Goal: Information Seeking & Learning: Learn about a topic

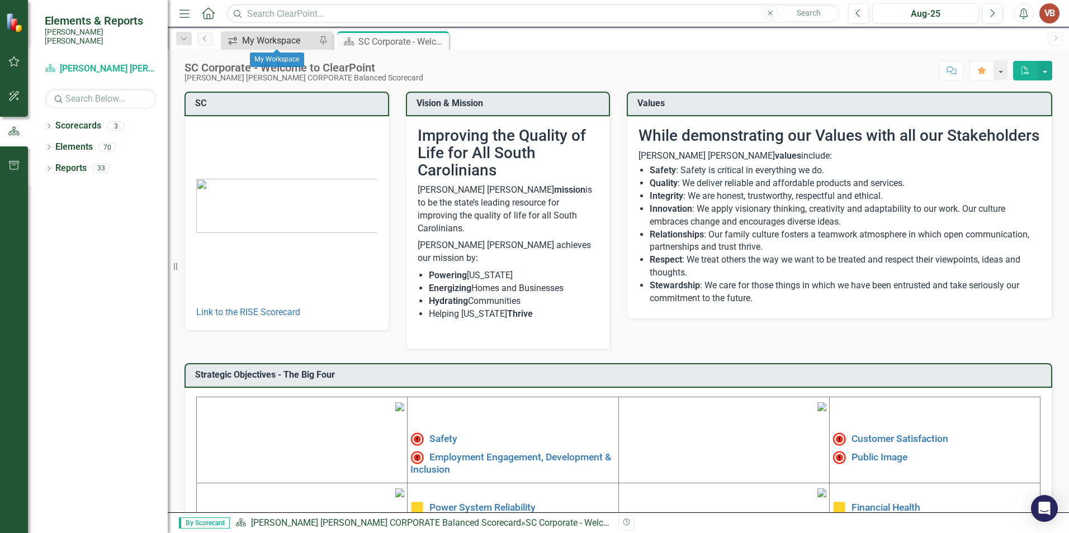
click at [263, 37] on div "My Workspace" at bounding box center [279, 41] width 74 height 14
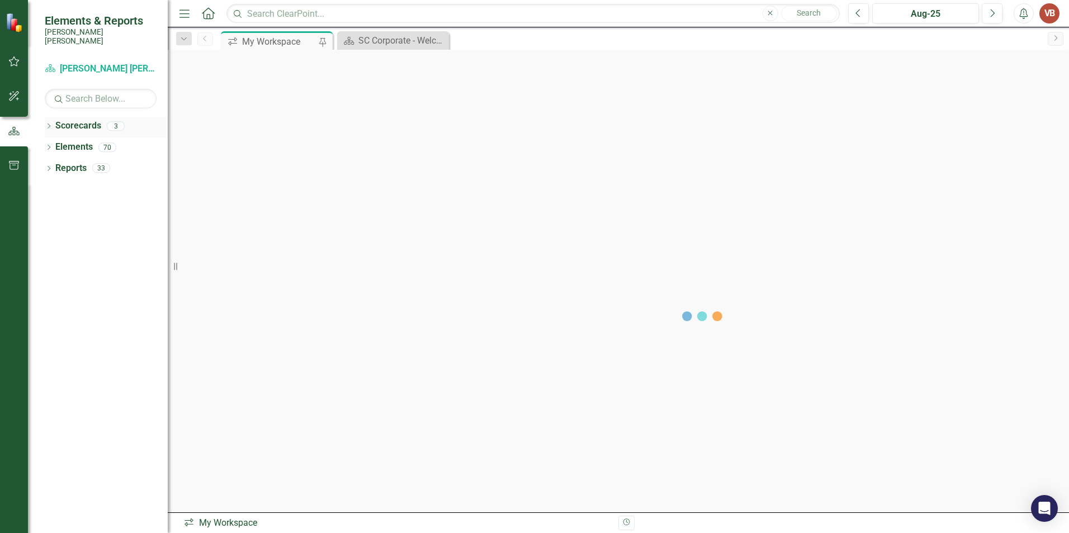
click at [53, 123] on div "Dropdown" at bounding box center [49, 128] width 8 height 10
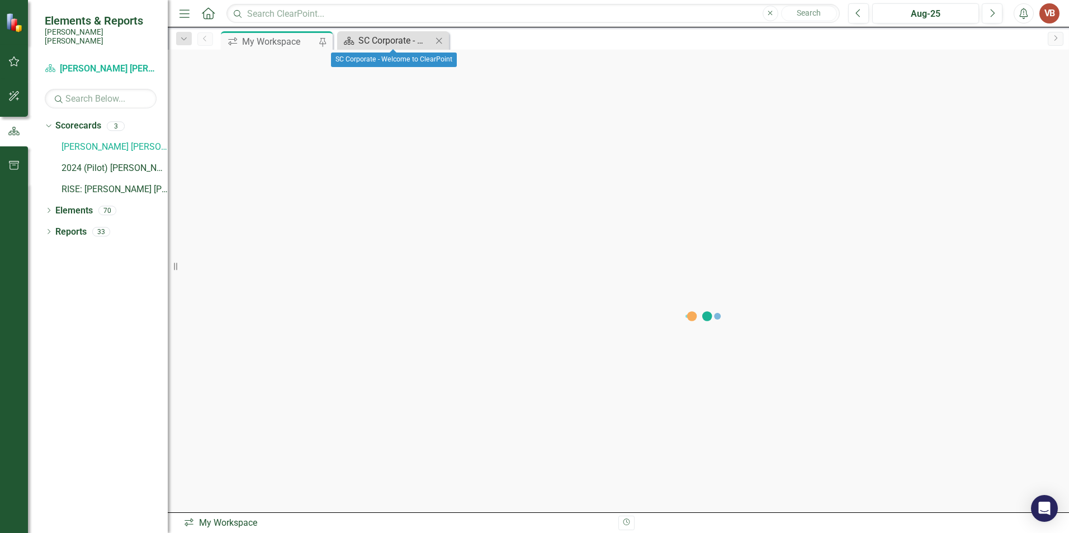
click at [398, 36] on div "SC Corporate - Welcome to ClearPoint" at bounding box center [395, 41] width 74 height 14
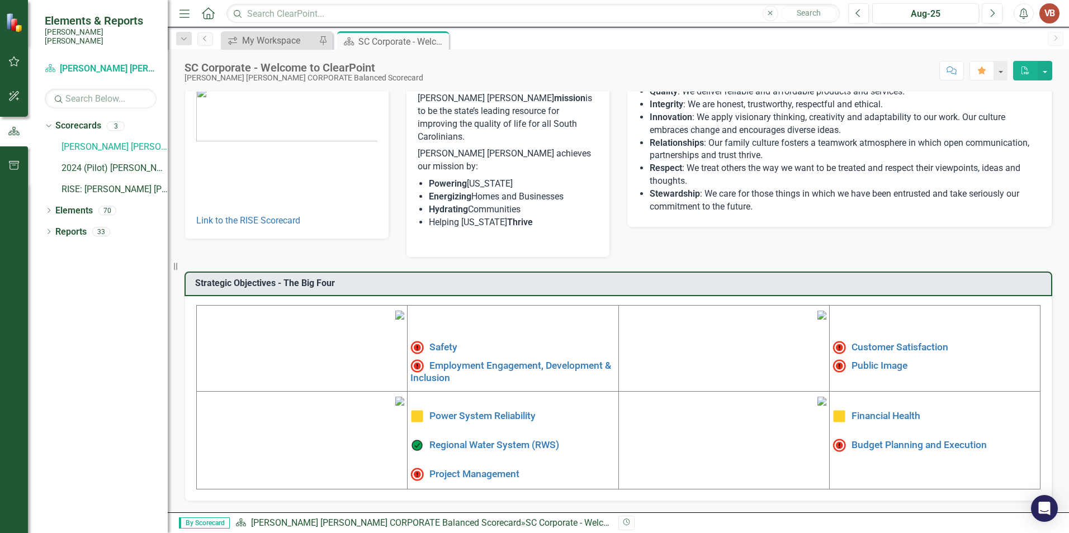
scroll to position [168, 0]
click at [487, 410] on link "Power System Reliability" at bounding box center [482, 415] width 106 height 11
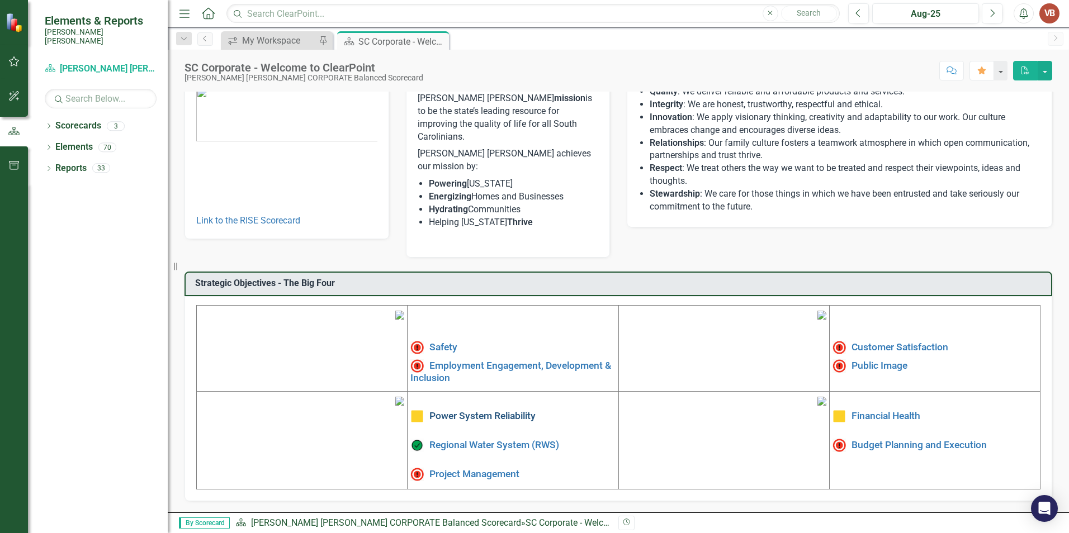
click at [437, 410] on link "Power System Reliability" at bounding box center [482, 415] width 106 height 11
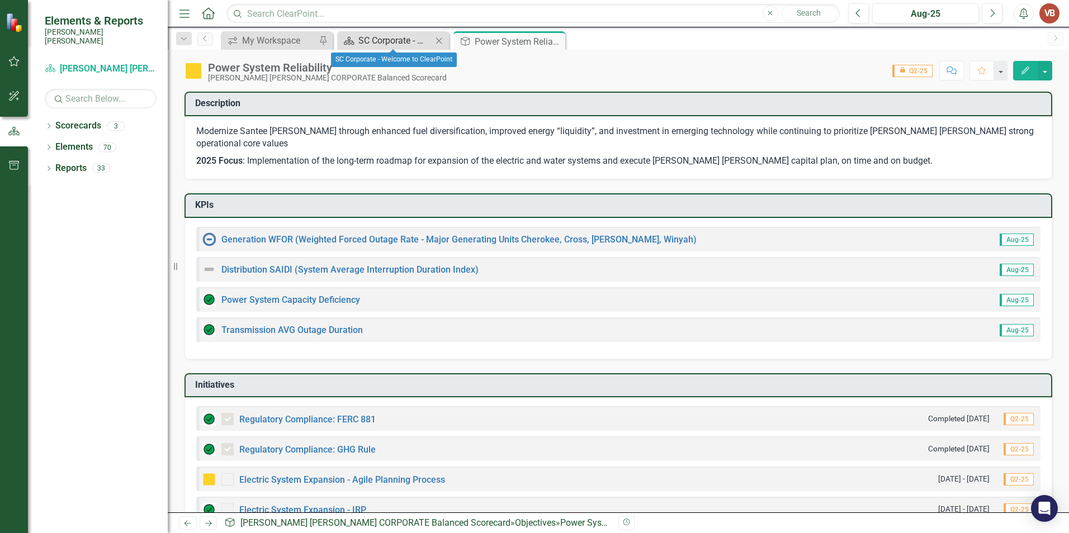
click at [422, 39] on div "SC Corporate - Welcome to ClearPoint" at bounding box center [395, 41] width 74 height 14
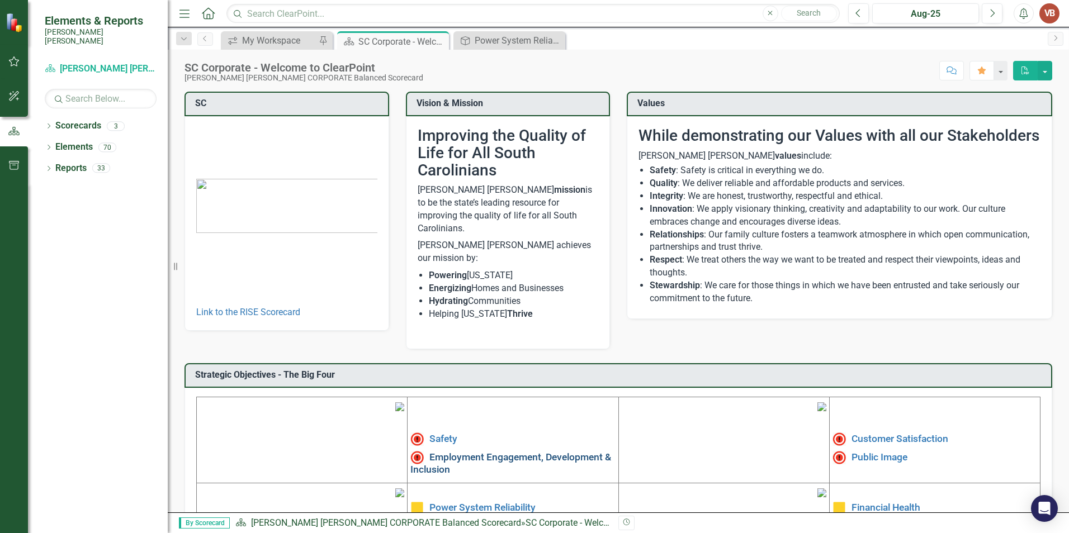
click at [459, 451] on link "Employment Engagement, Development & Inclusion" at bounding box center [510, 462] width 201 height 23
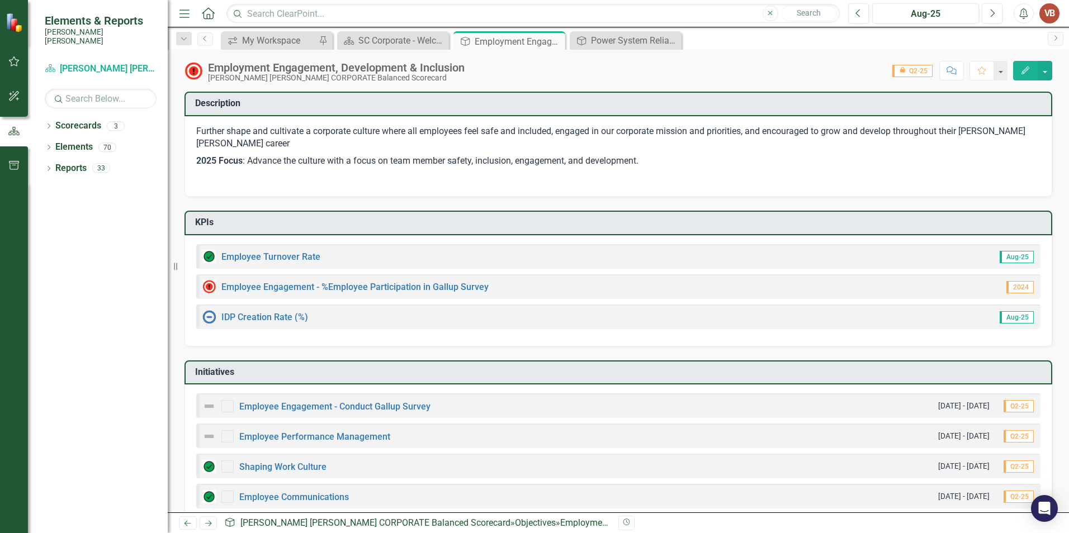
scroll to position [236, 0]
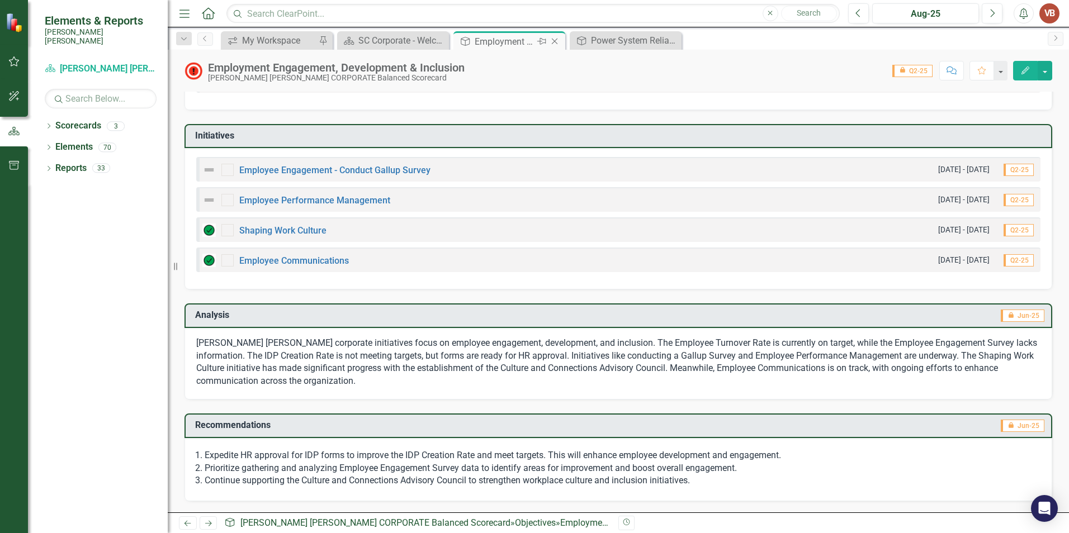
click at [557, 41] on icon "Close" at bounding box center [554, 41] width 11 height 9
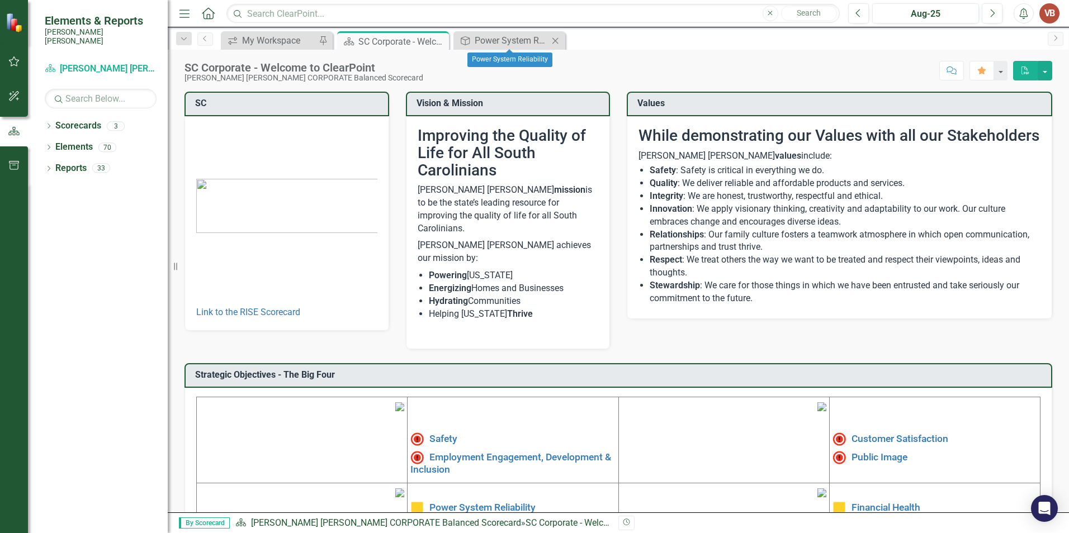
click at [557, 41] on icon "Close" at bounding box center [555, 40] width 11 height 9
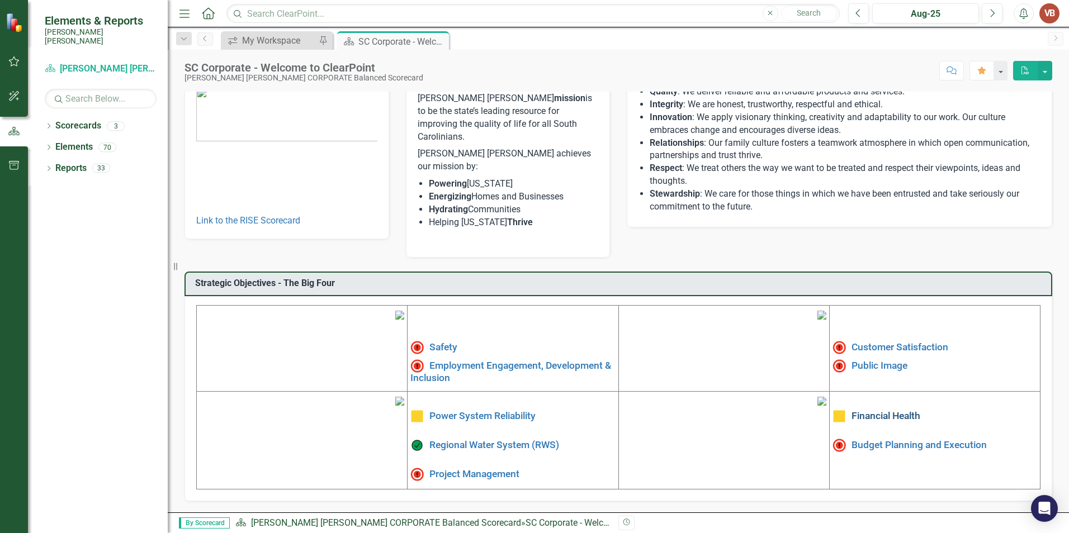
click at [882, 410] on link "Financial Health" at bounding box center [885, 415] width 69 height 11
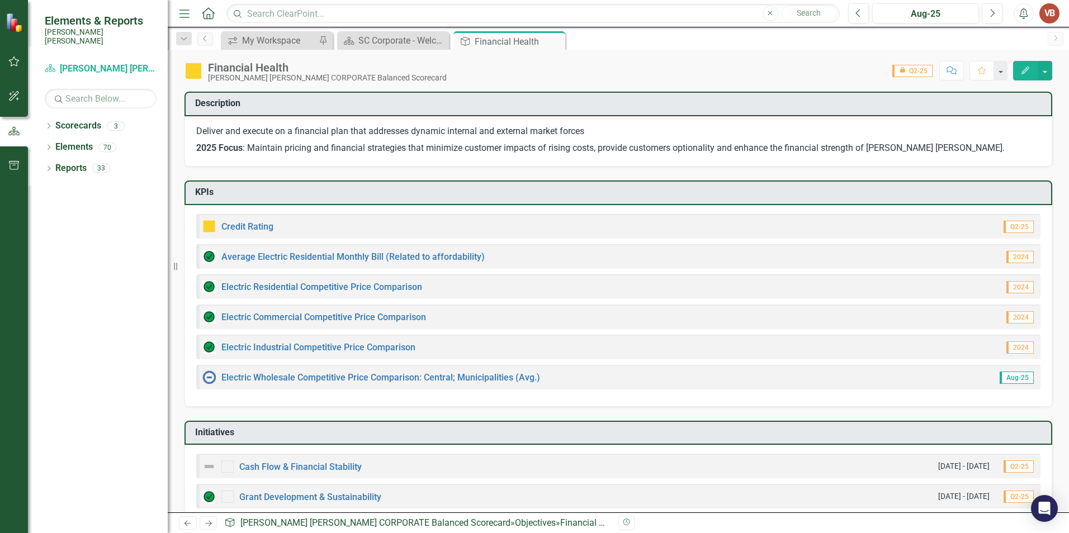
checkbox input "true"
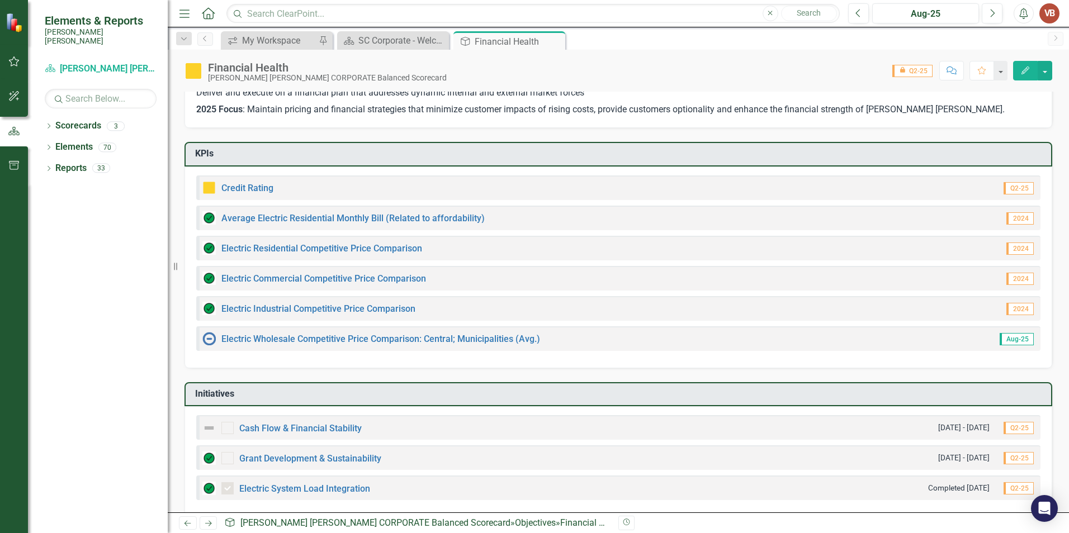
scroll to position [40, 0]
click at [316, 337] on link "Electric Wholesale Competitive Price Comparison: Central; Municipalities (Avg.)" at bounding box center [380, 338] width 319 height 11
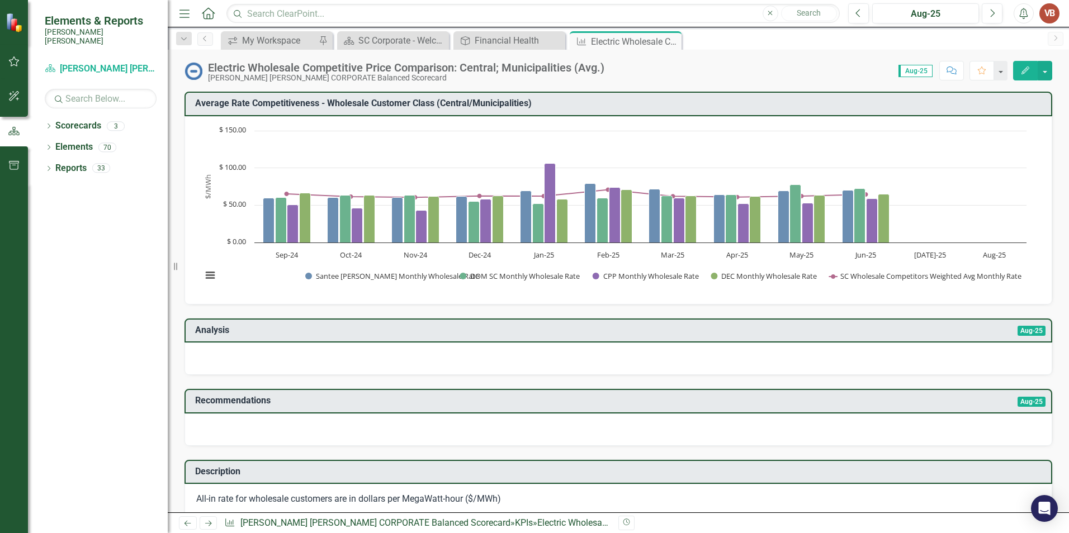
drag, startPoint x: 1028, startPoint y: 324, endPoint x: 976, endPoint y: 233, distance: 104.4
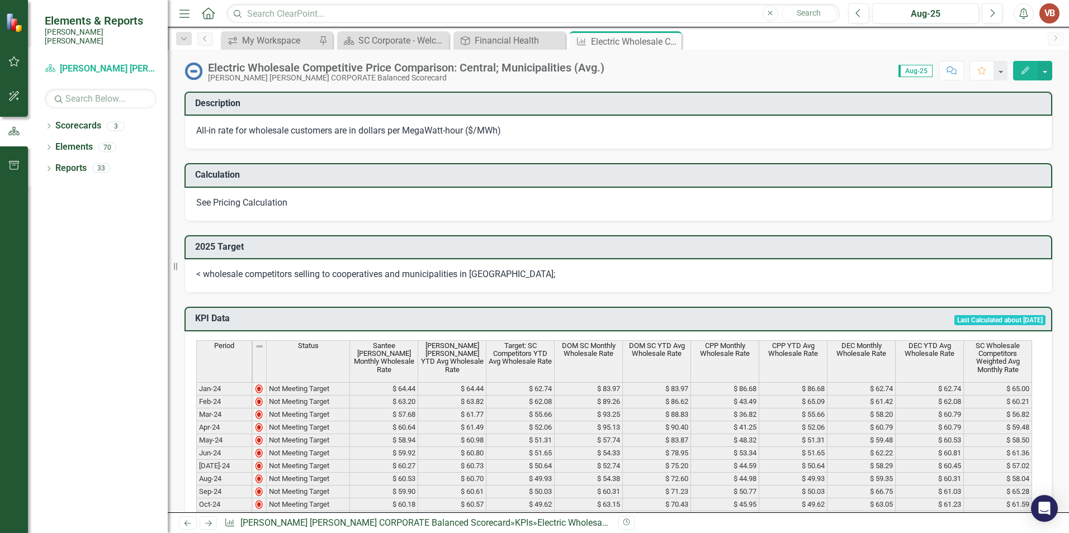
scroll to position [737, 0]
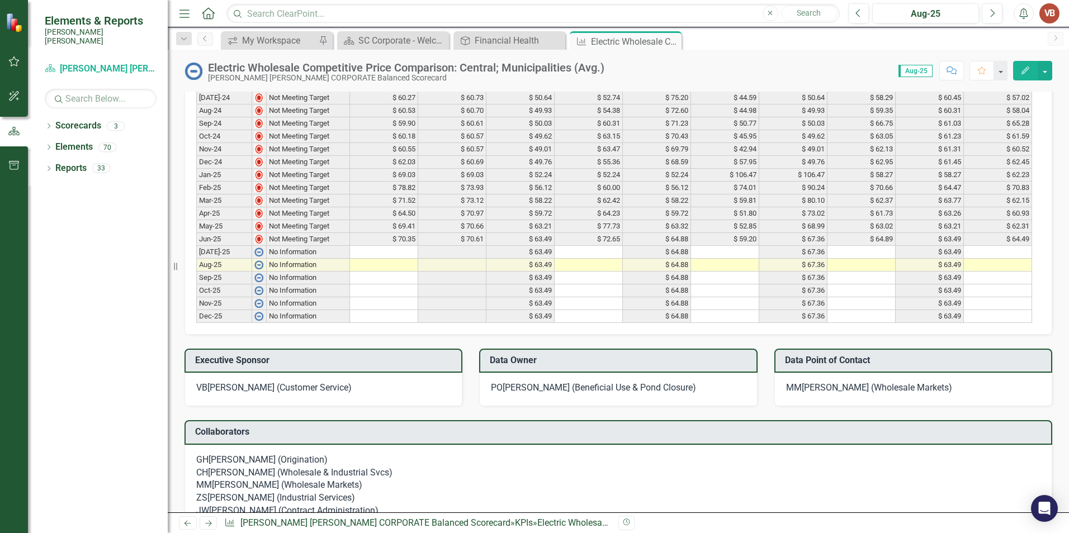
drag, startPoint x: 1052, startPoint y: 333, endPoint x: 1055, endPoint y: 297, distance: 35.9
click at [1055, 297] on div "Average Rate Competitiveness - Wholesale Customer Class (Central/Municipalities…" at bounding box center [618, 93] width 901 height 1505
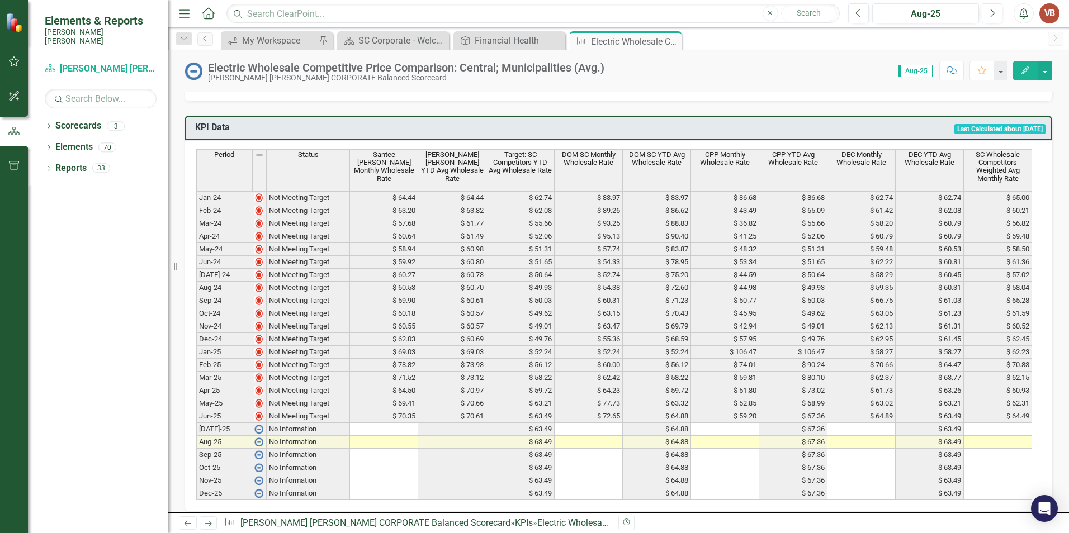
scroll to position [574, 0]
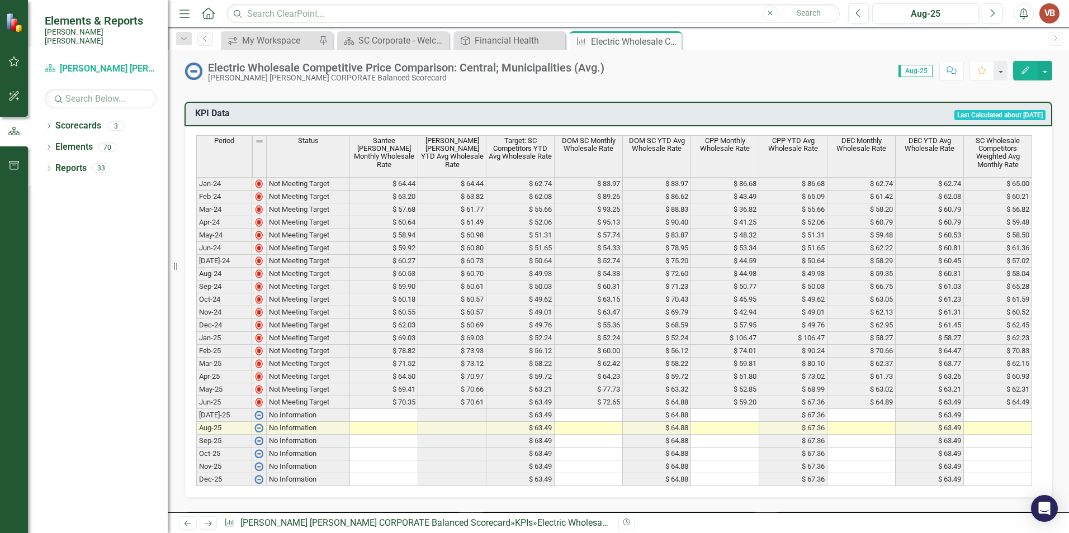
click at [787, 404] on td "$ 67.36" at bounding box center [793, 402] width 68 height 13
click at [272, 43] on div "My Workspace" at bounding box center [279, 41] width 74 height 14
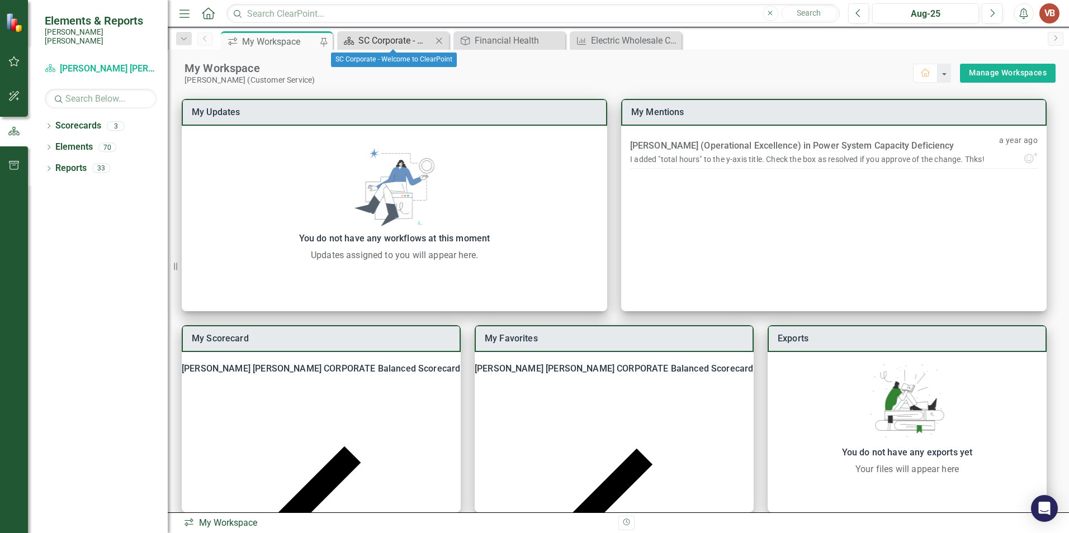
click at [373, 34] on div "SC Corporate - Welcome to ClearPoint" at bounding box center [395, 41] width 74 height 14
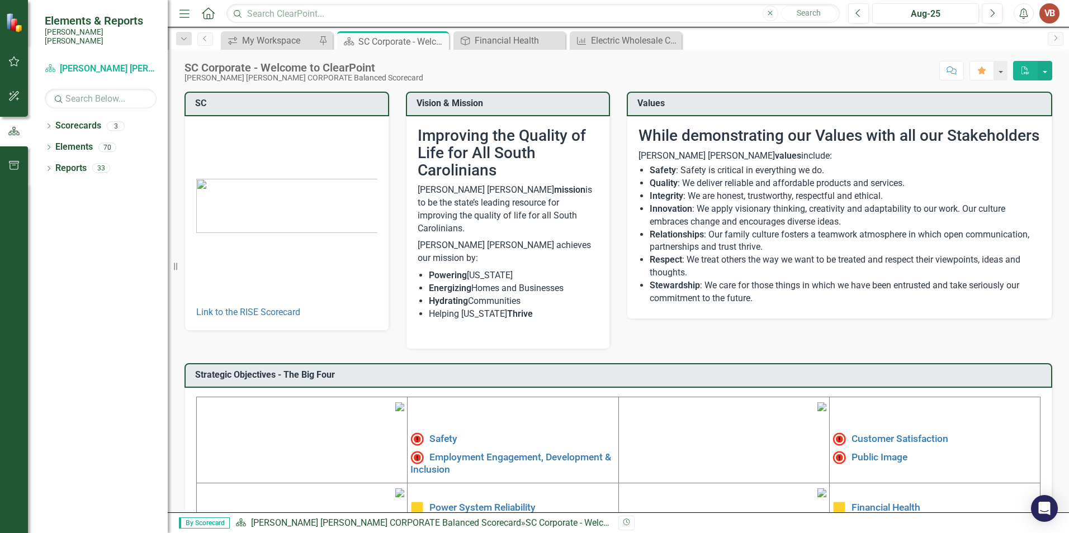
click at [1058, 399] on div "SC Link to the RISE Scorecard Vision & Mission Improving the Quality of Life fo…" at bounding box center [618, 341] width 901 height 527
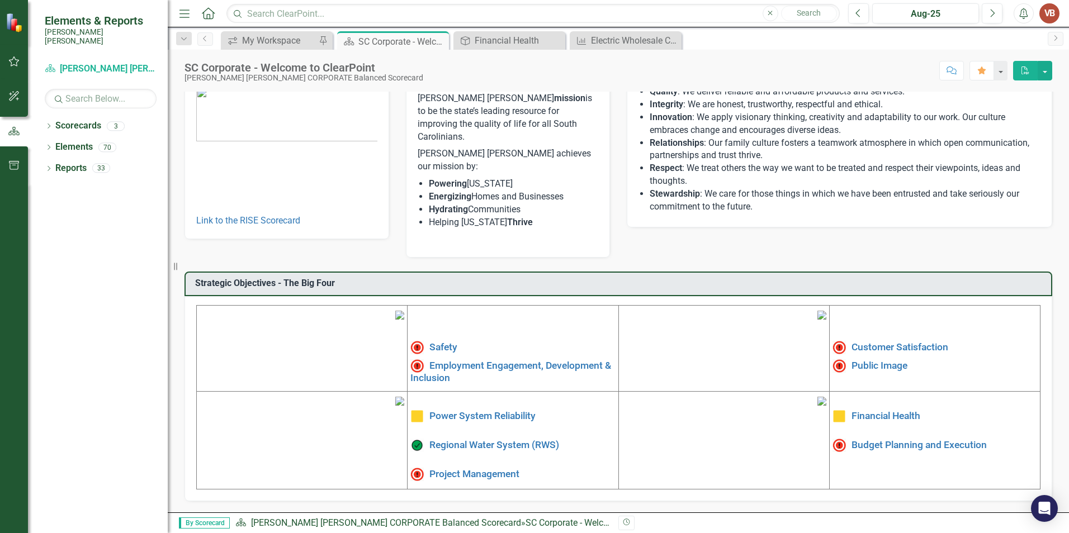
scroll to position [168, 0]
click at [480, 410] on h5 "Power System Reliability" at bounding box center [512, 416] width 205 height 13
click at [480, 410] on link "Power System Reliability" at bounding box center [482, 415] width 106 height 11
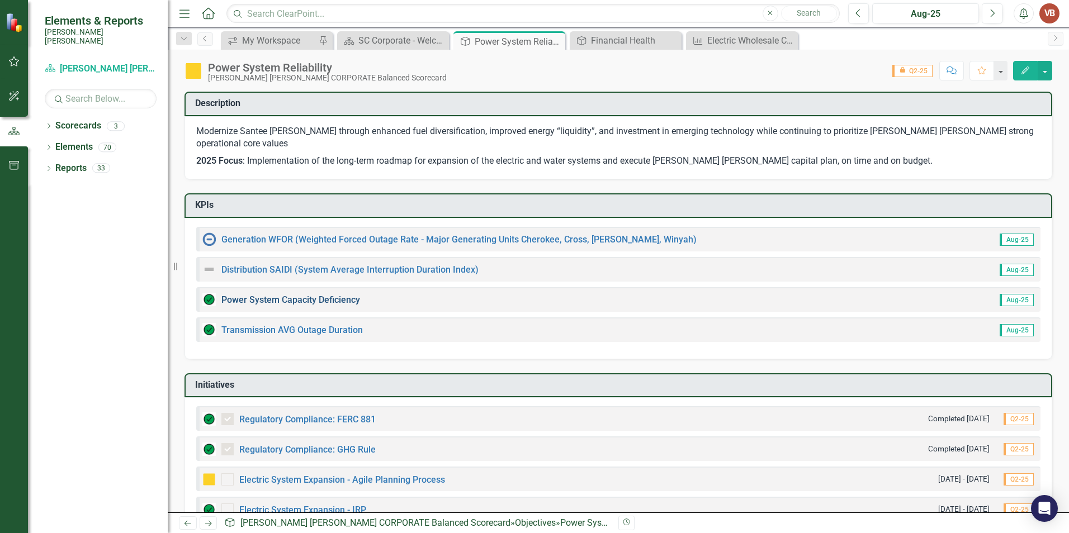
click at [322, 295] on link "Power System Capacity Deficiency" at bounding box center [290, 300] width 139 height 11
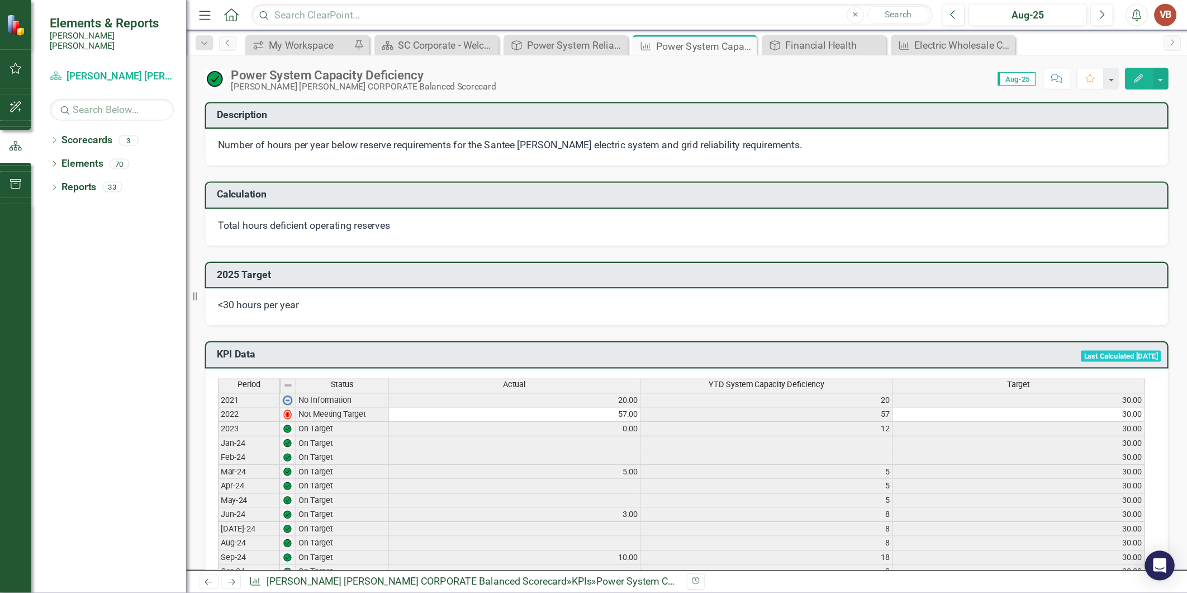
scroll to position [737, 0]
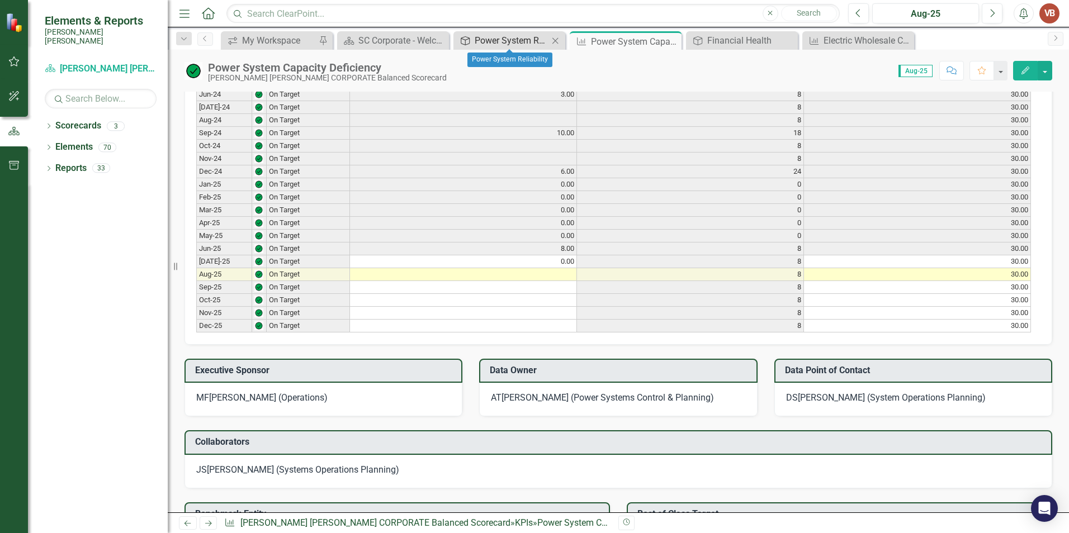
click at [486, 37] on div "Power System Reliability" at bounding box center [512, 41] width 74 height 14
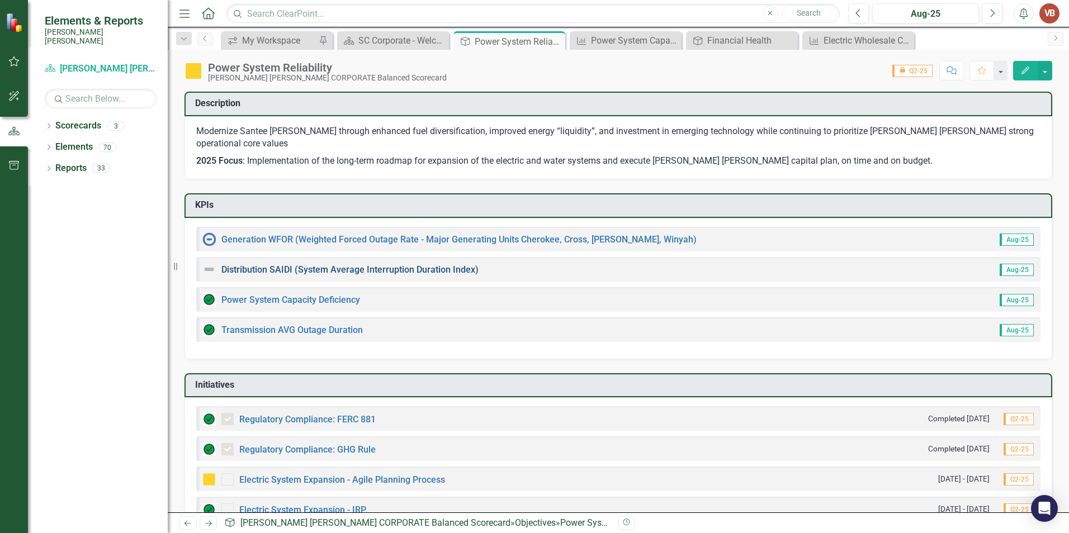
click at [289, 264] on link "Distribution SAIDI (System Average Interruption Duration Index)" at bounding box center [349, 269] width 257 height 11
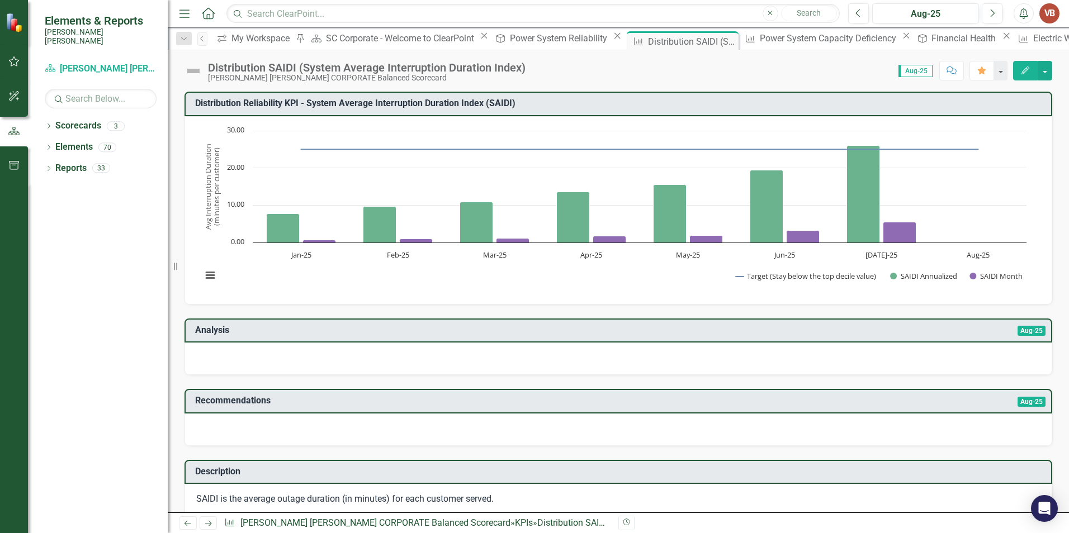
click at [273, 505] on p "SAIDI is the average outage duration (in minutes) for each customer served." at bounding box center [618, 499] width 844 height 13
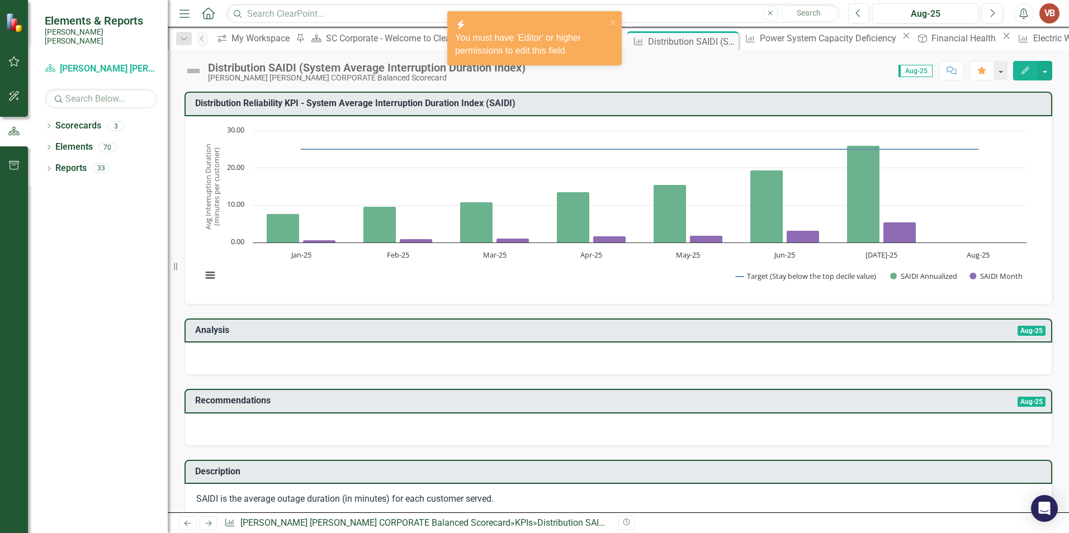
click at [273, 505] on p "SAIDI is the average outage duration (in minutes) for each customer served." at bounding box center [618, 499] width 844 height 13
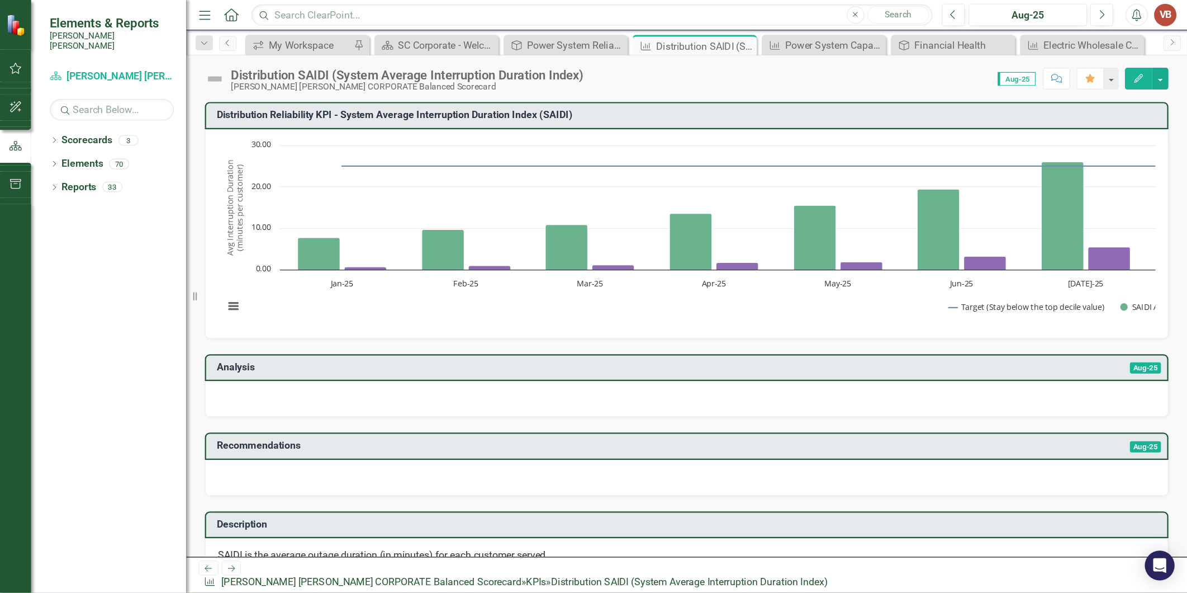
scroll to position [23, 0]
